Goal: Find specific page/section: Find specific page/section

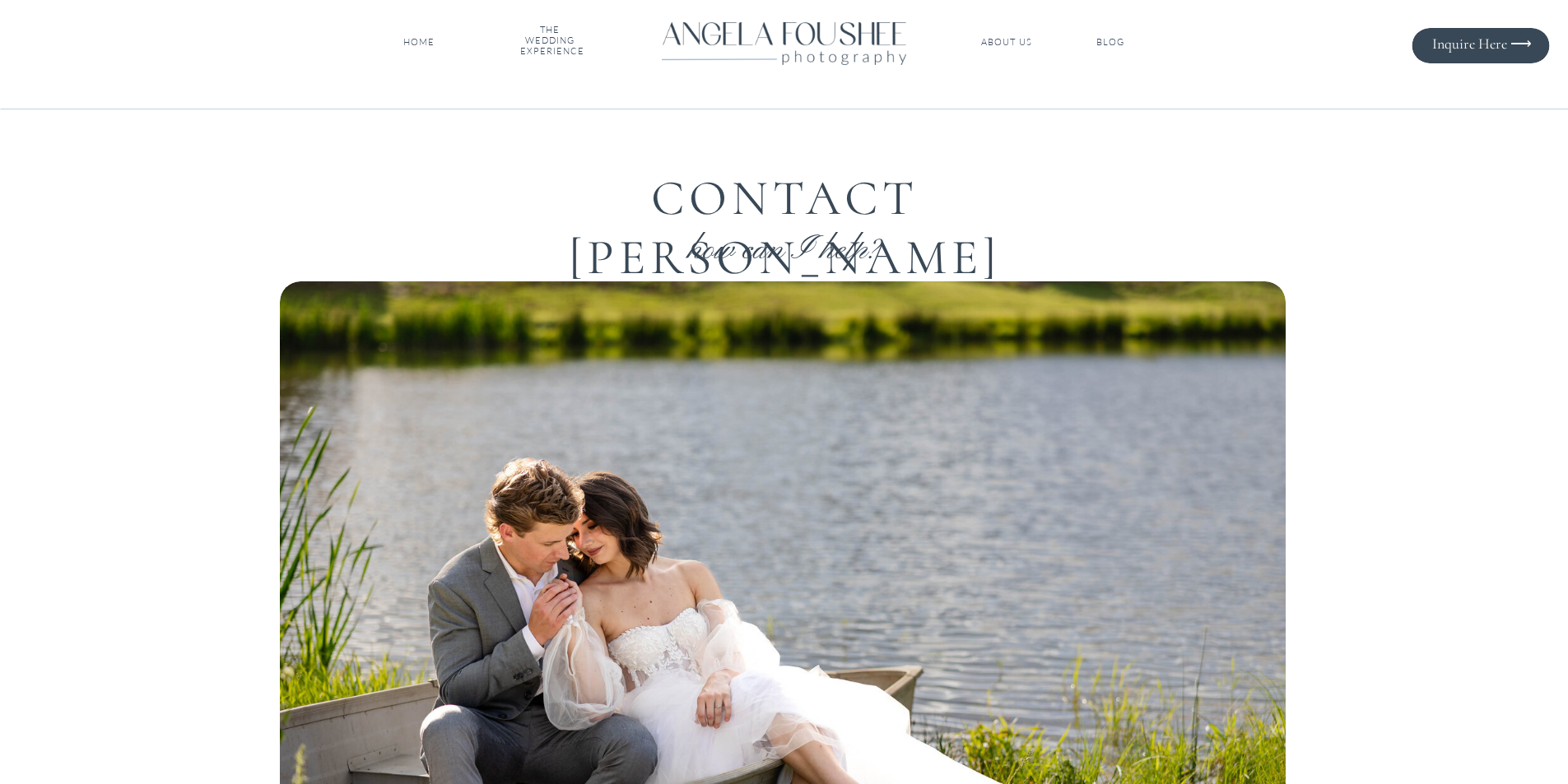
drag, startPoint x: 191, startPoint y: 112, endPoint x: 855, endPoint y: 144, distance: 664.8
click at [1476, 56] on div at bounding box center [1481, 45] width 138 height 36
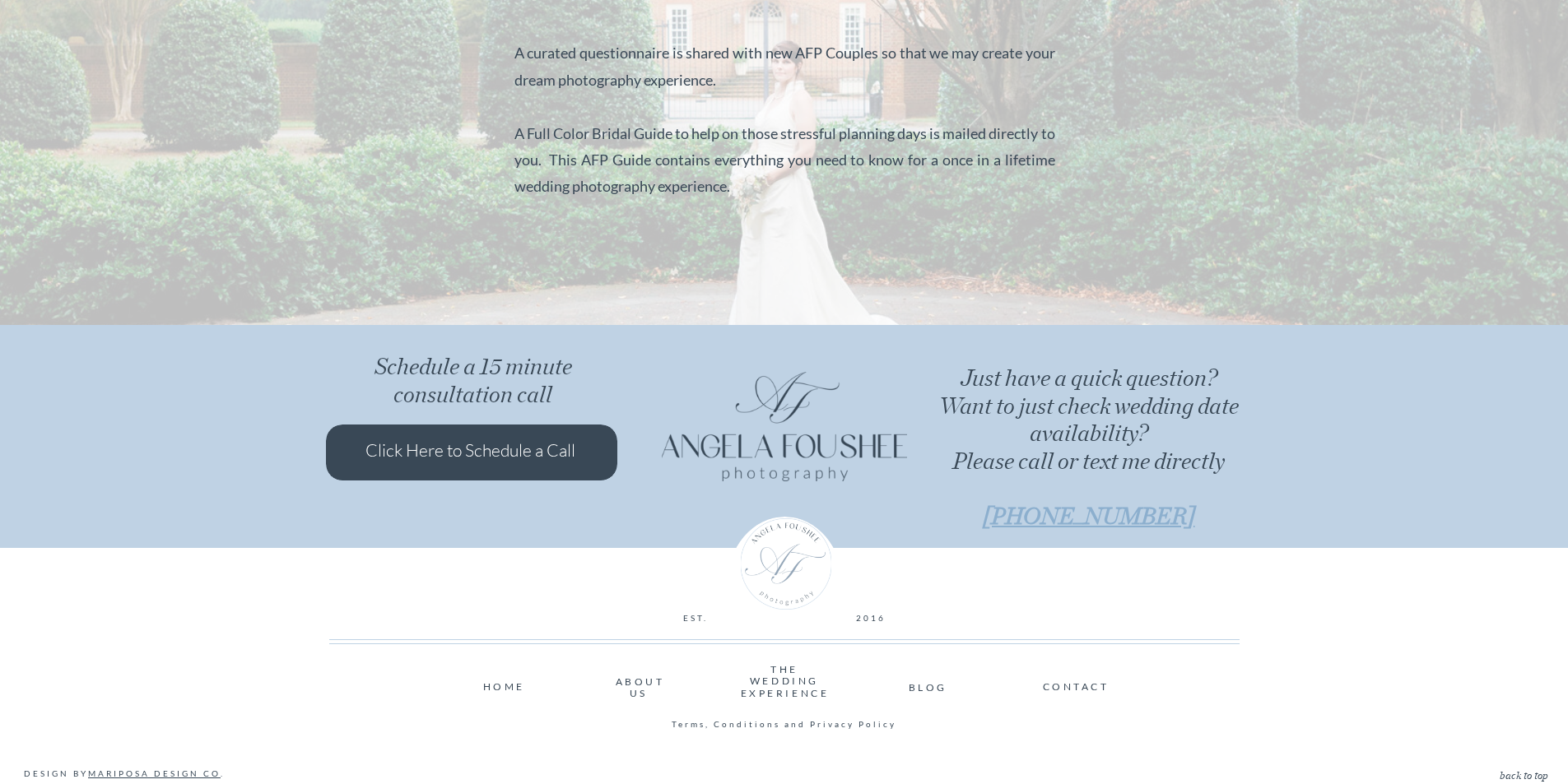
scroll to position [1379, 0]
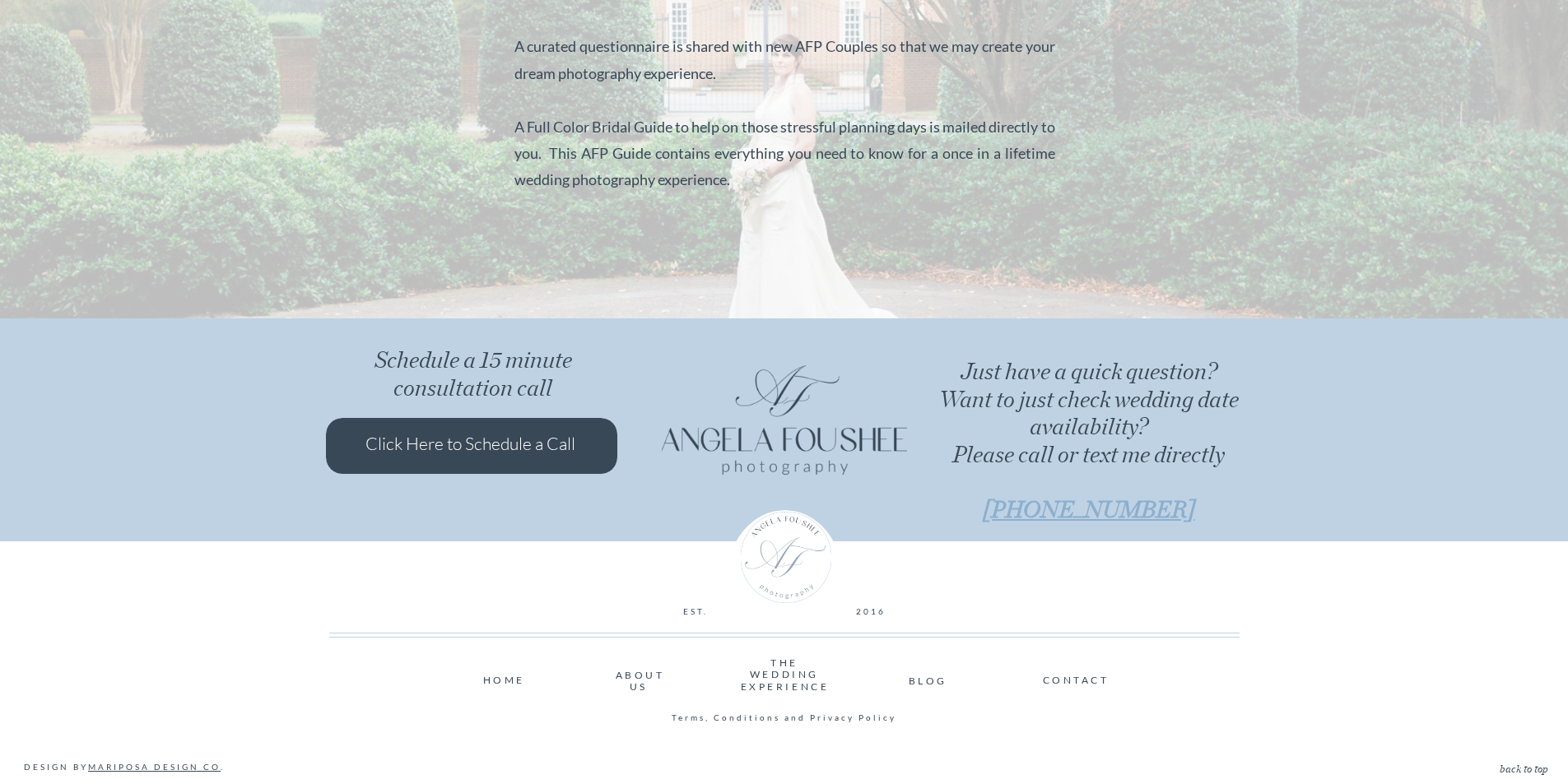
click at [1073, 684] on nav "CONTACT" at bounding box center [1075, 679] width 64 height 10
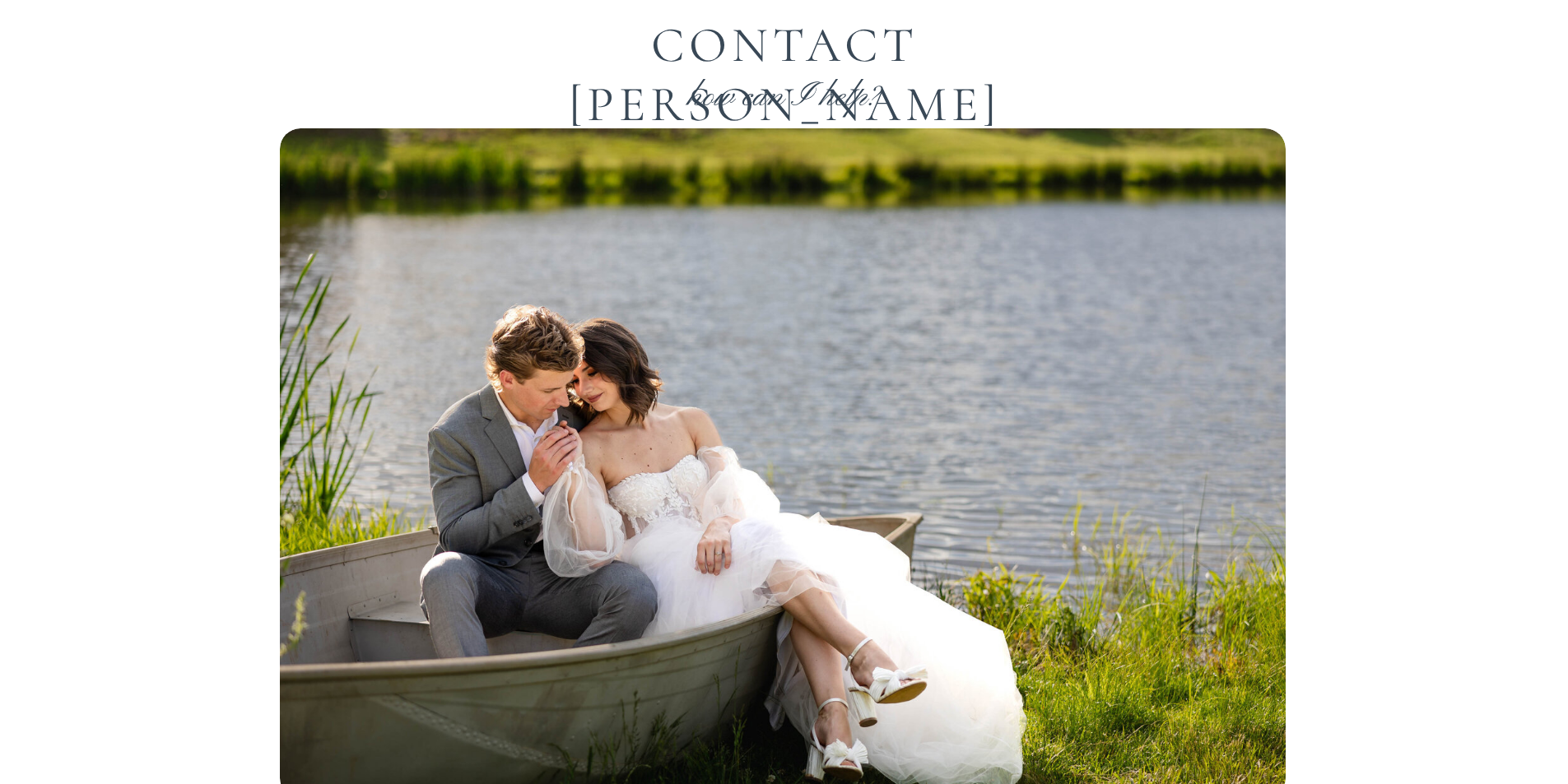
scroll to position [0, 0]
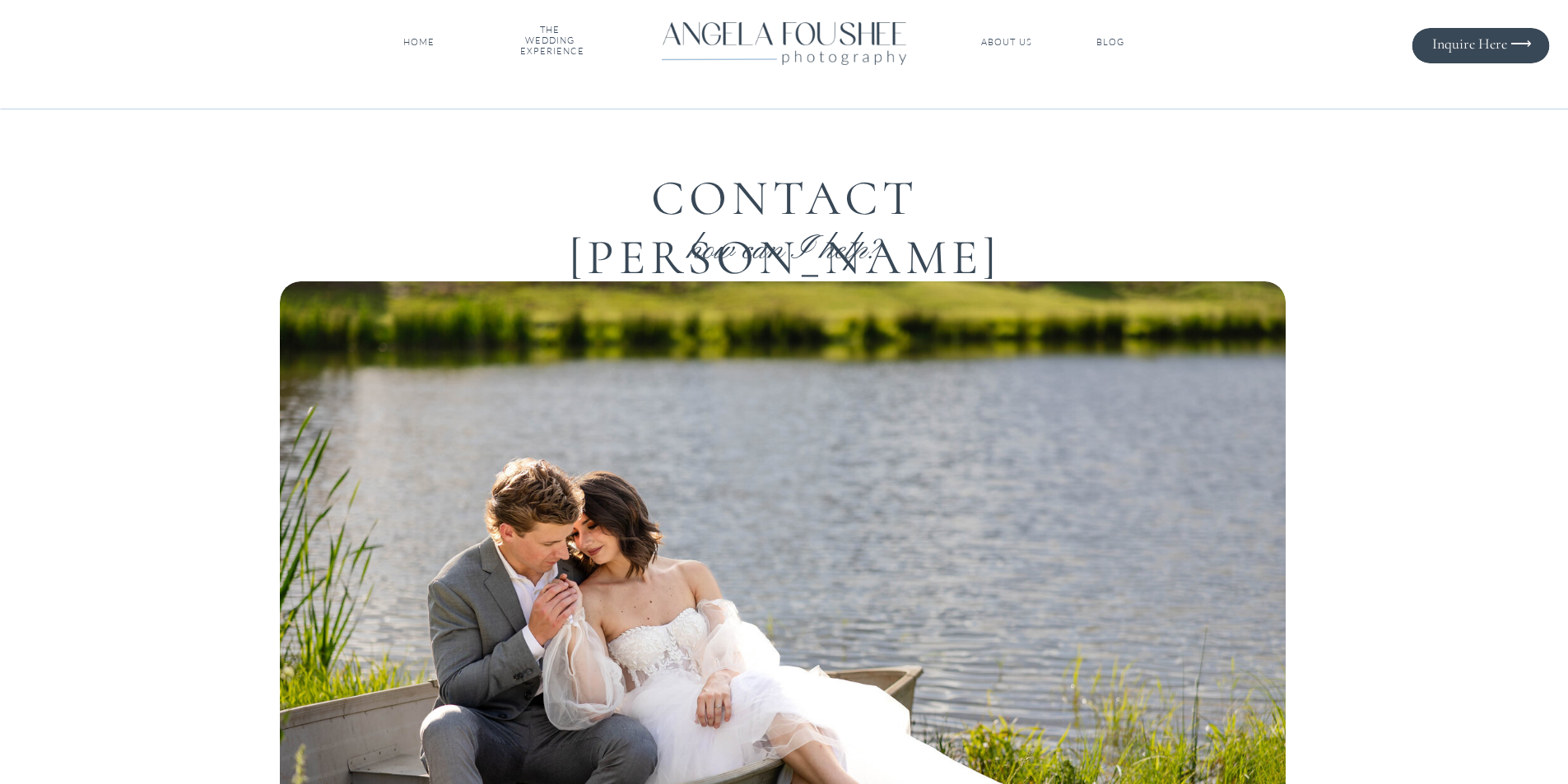
click at [1491, 52] on nav "Inquire Here ⟶" at bounding box center [1475, 44] width 113 height 17
click at [1491, 41] on nav "Inquire Here ⟶" at bounding box center [1475, 44] width 113 height 17
click at [1461, 44] on nav "Inquire Here ⟶" at bounding box center [1475, 44] width 113 height 17
click at [1015, 38] on nav "ABOUT US" at bounding box center [1006, 43] width 55 height 11
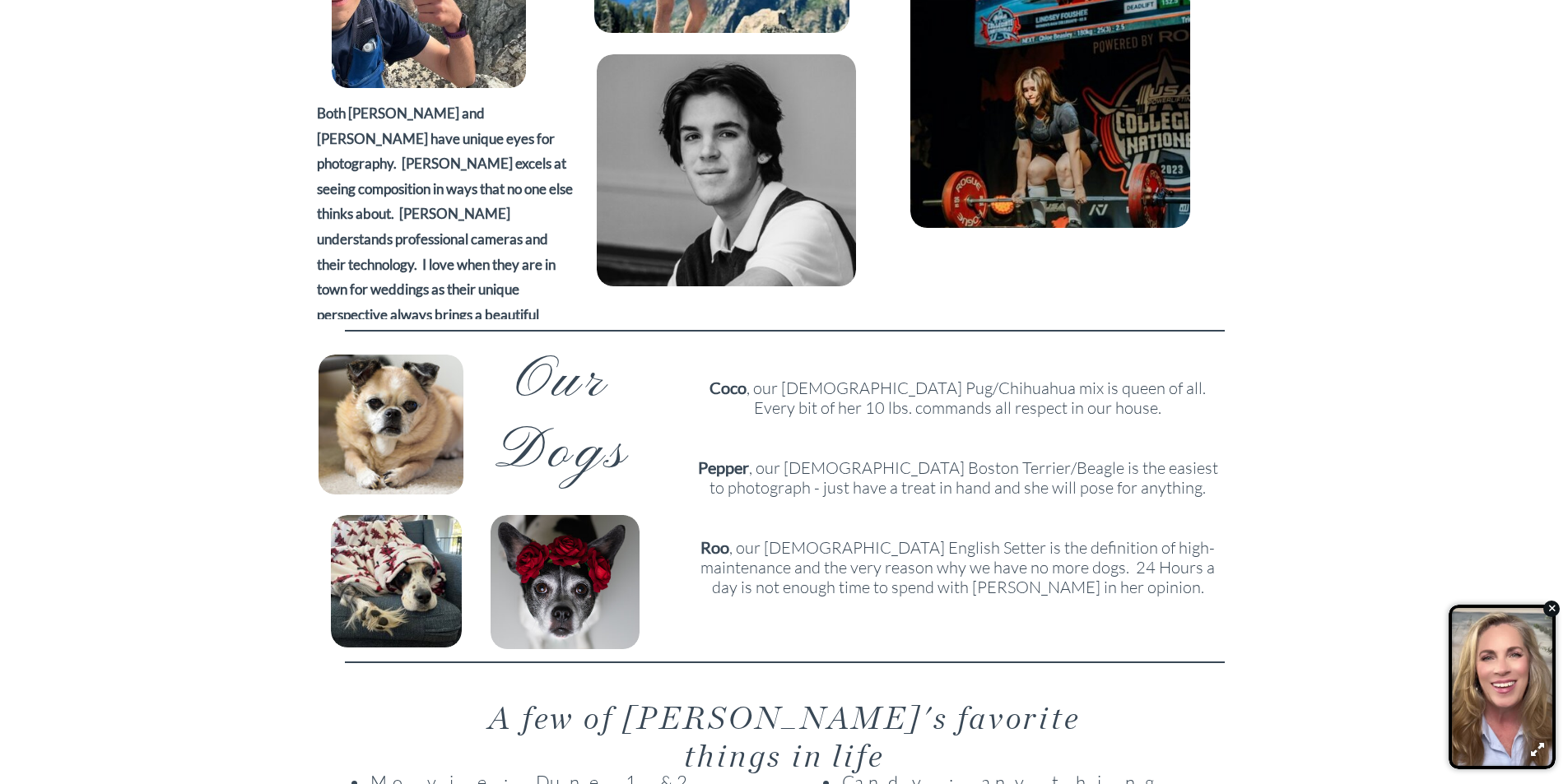
scroll to position [989, 0]
